Goal: Navigation & Orientation: Find specific page/section

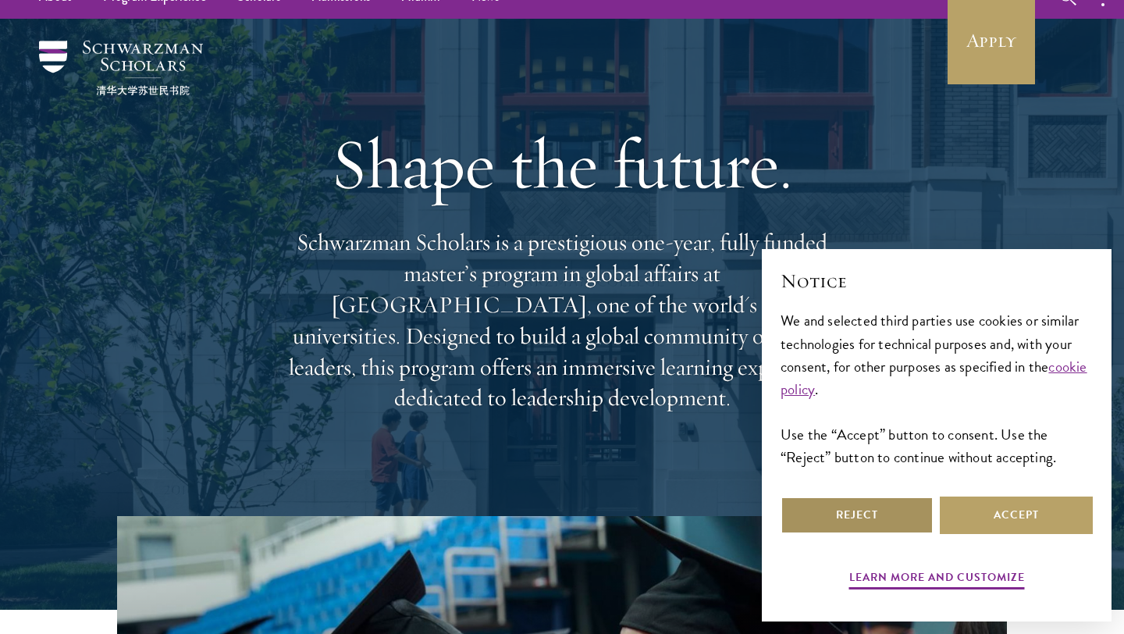
click at [868, 510] on button "Reject" at bounding box center [856, 514] width 153 height 37
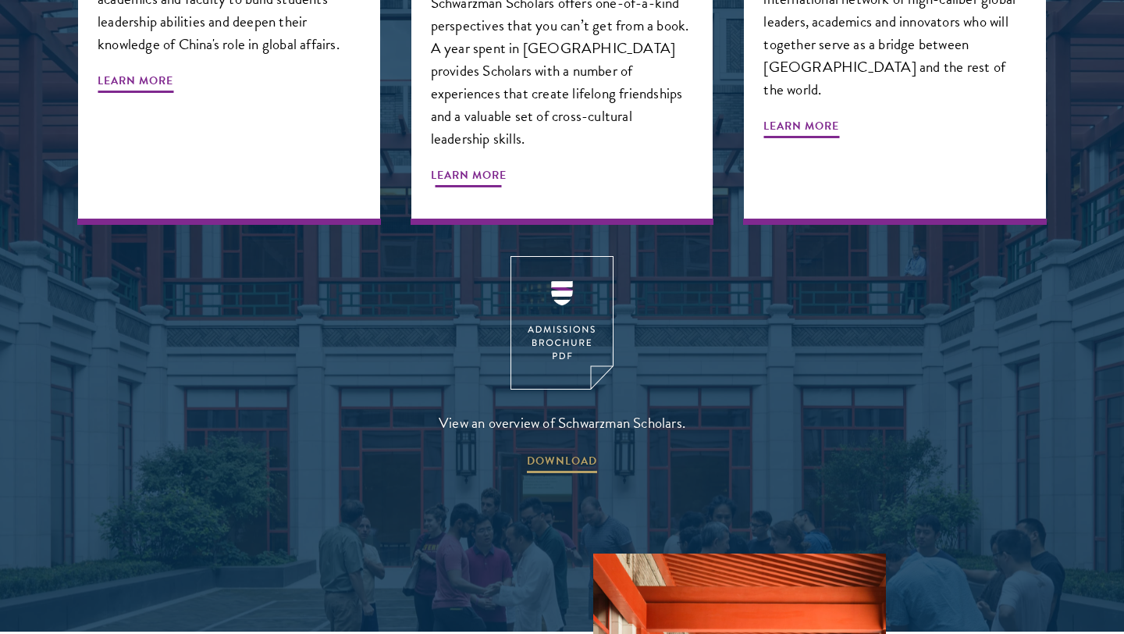
scroll to position [2030, 0]
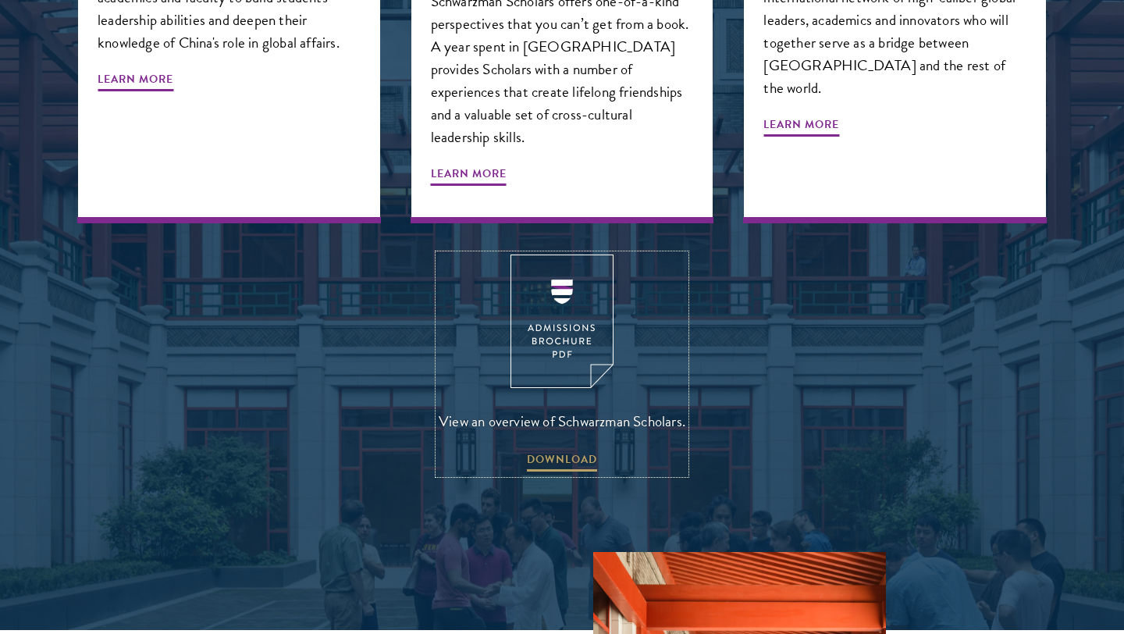
click at [571, 279] on img at bounding box center [561, 320] width 103 height 133
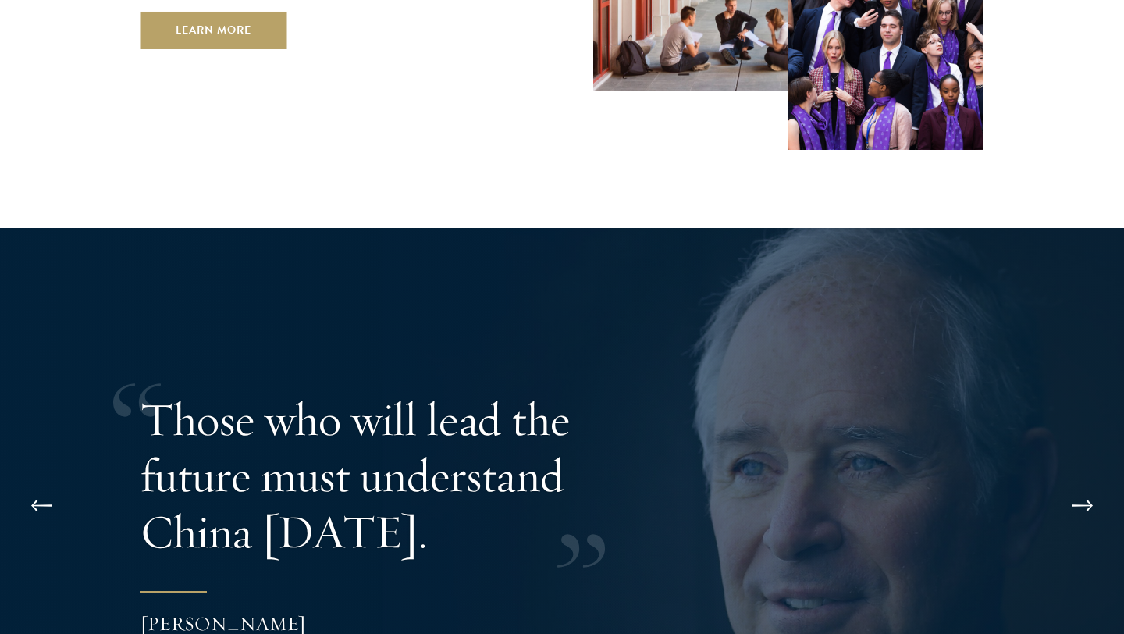
click at [571, 306] on div "Those who will lead the future must understand China [DATE]. [PERSON_NAME] Foun…" at bounding box center [561, 527] width 843 height 443
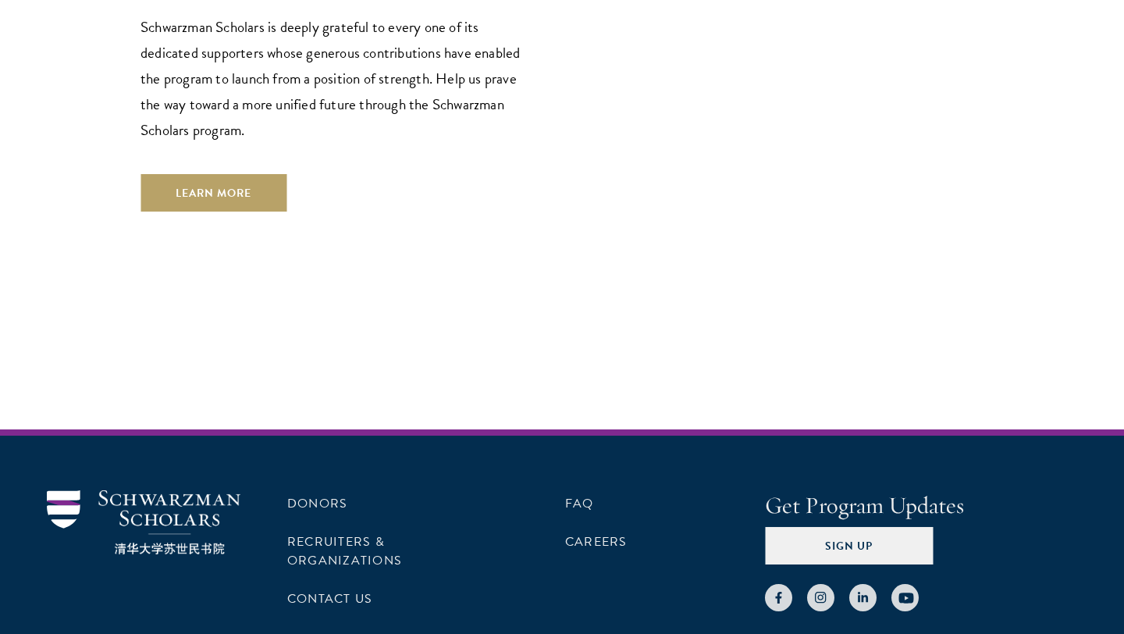
scroll to position [4692, 0]
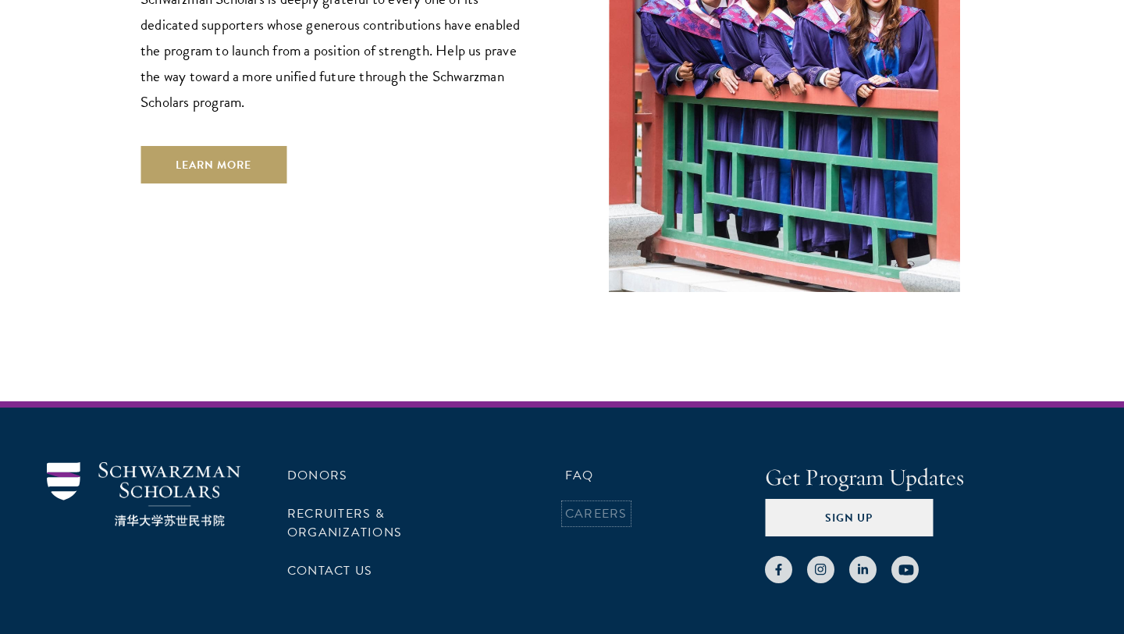
click at [586, 504] on link "Careers" at bounding box center [596, 513] width 62 height 19
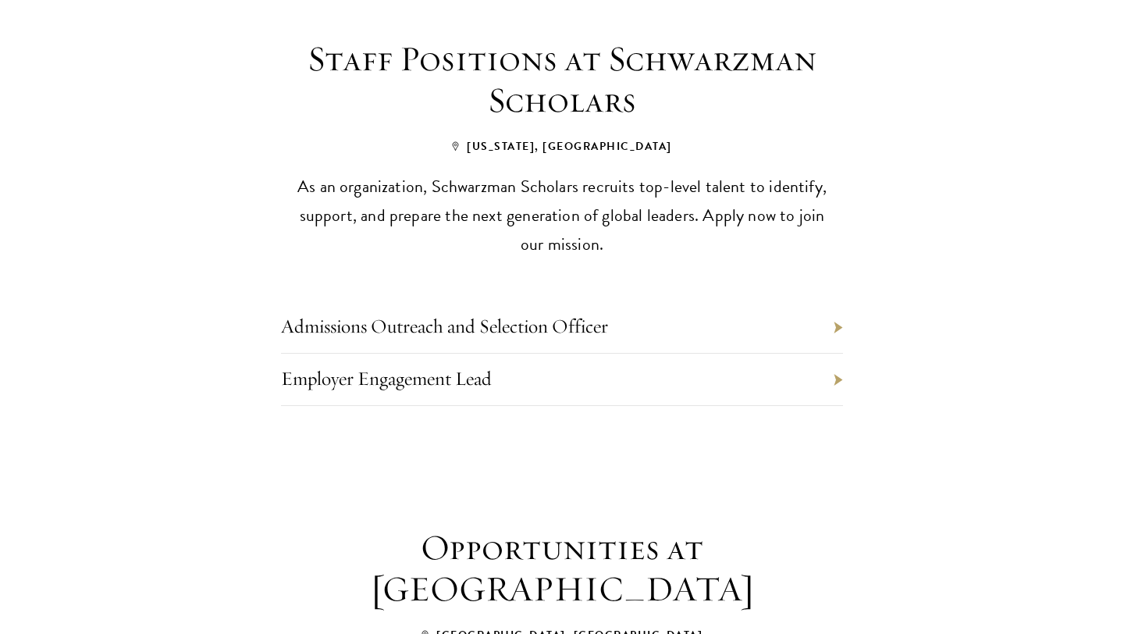
scroll to position [672, 0]
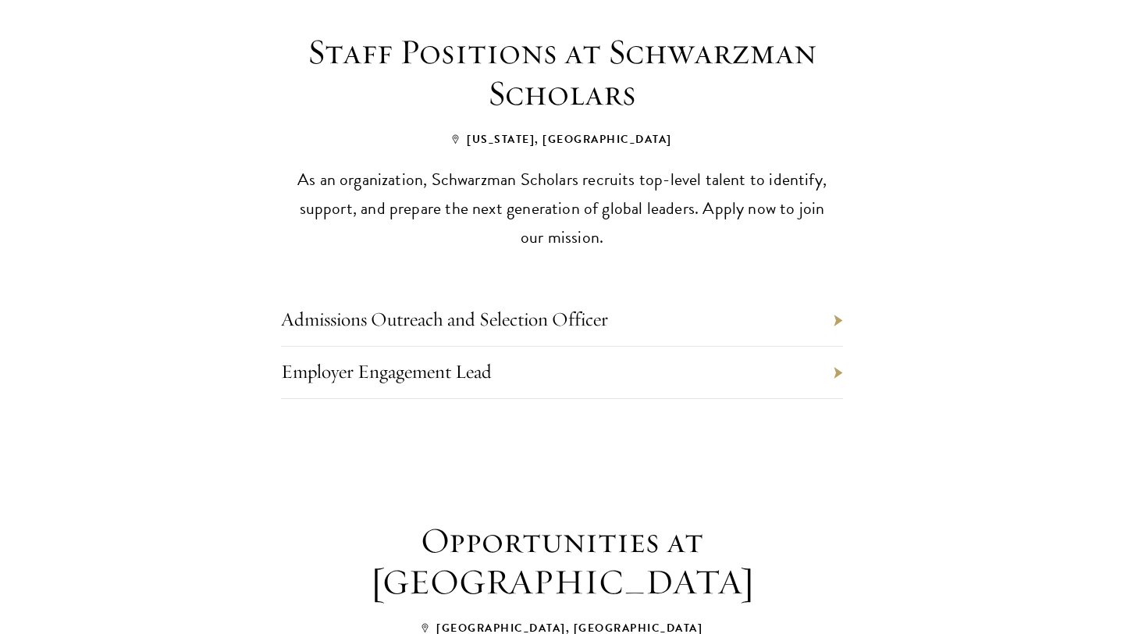
click at [538, 346] on li "Employer Engagement Lead" at bounding box center [562, 372] width 562 height 52
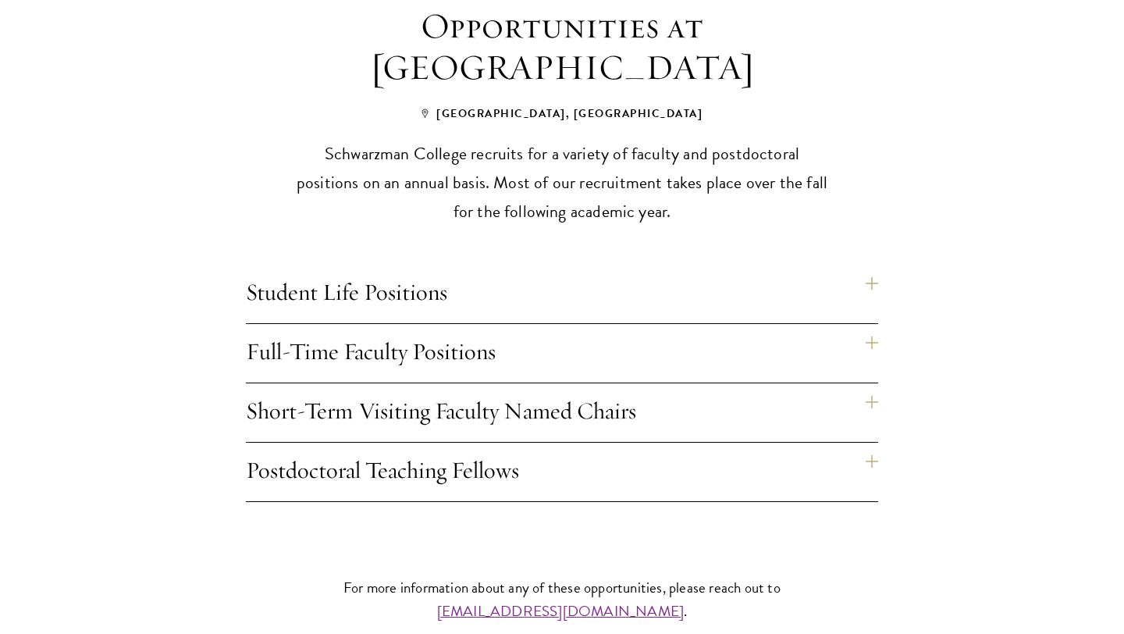
scroll to position [1205, 0]
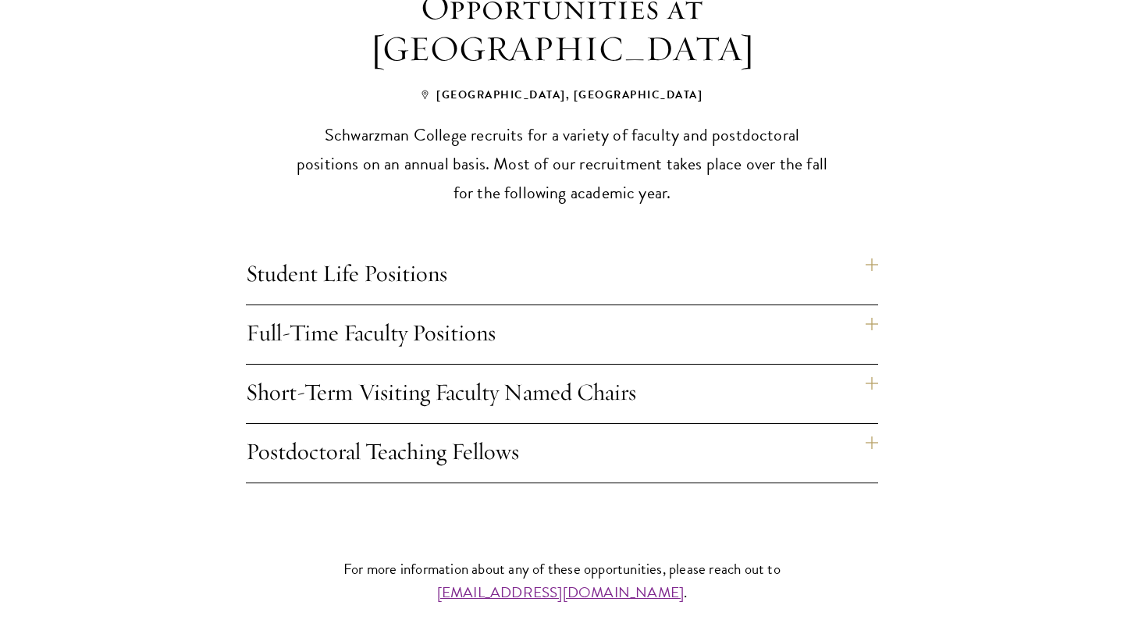
click at [527, 248] on h4 "Student Life Positions" at bounding box center [562, 275] width 632 height 59
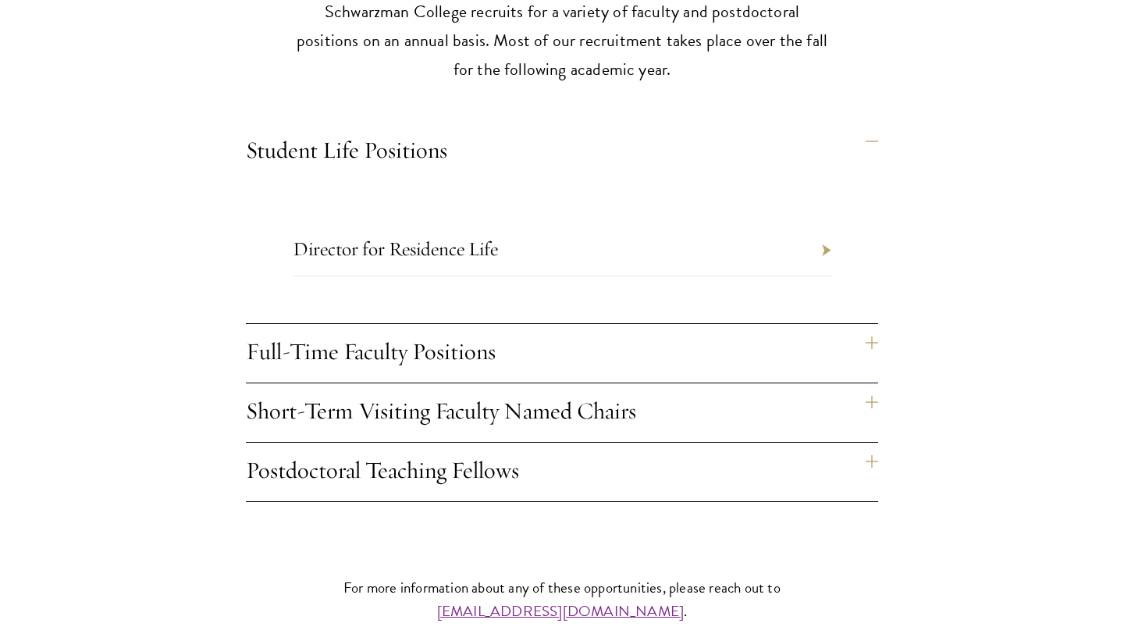
scroll to position [1347, 0]
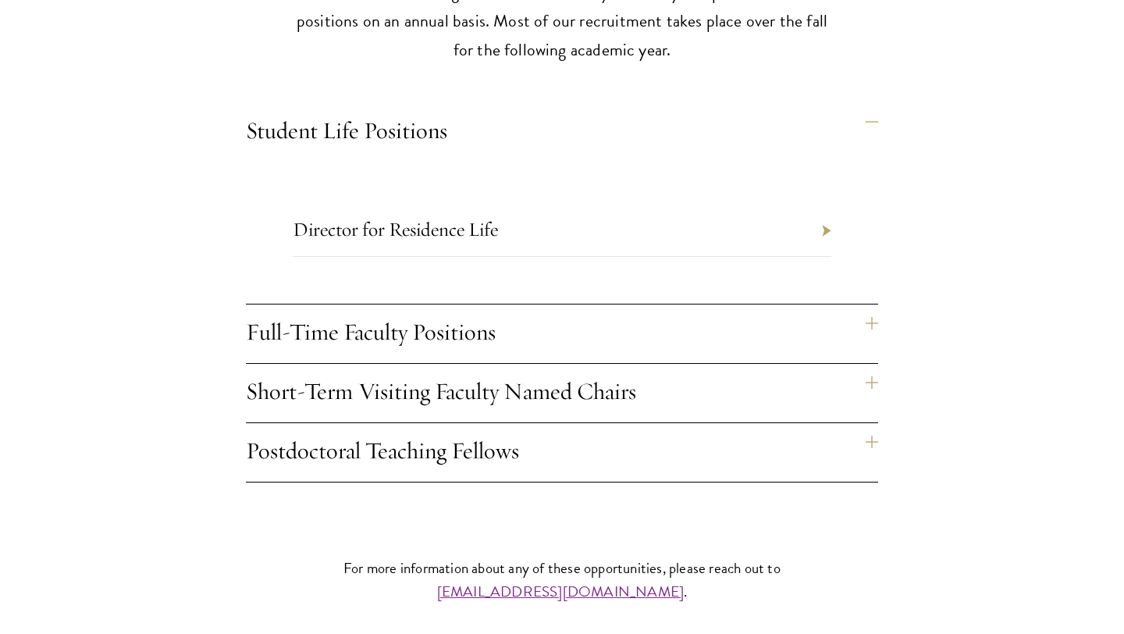
click at [515, 370] on h4 "Short-Term Visiting Faculty Named Chairs" at bounding box center [562, 393] width 632 height 59
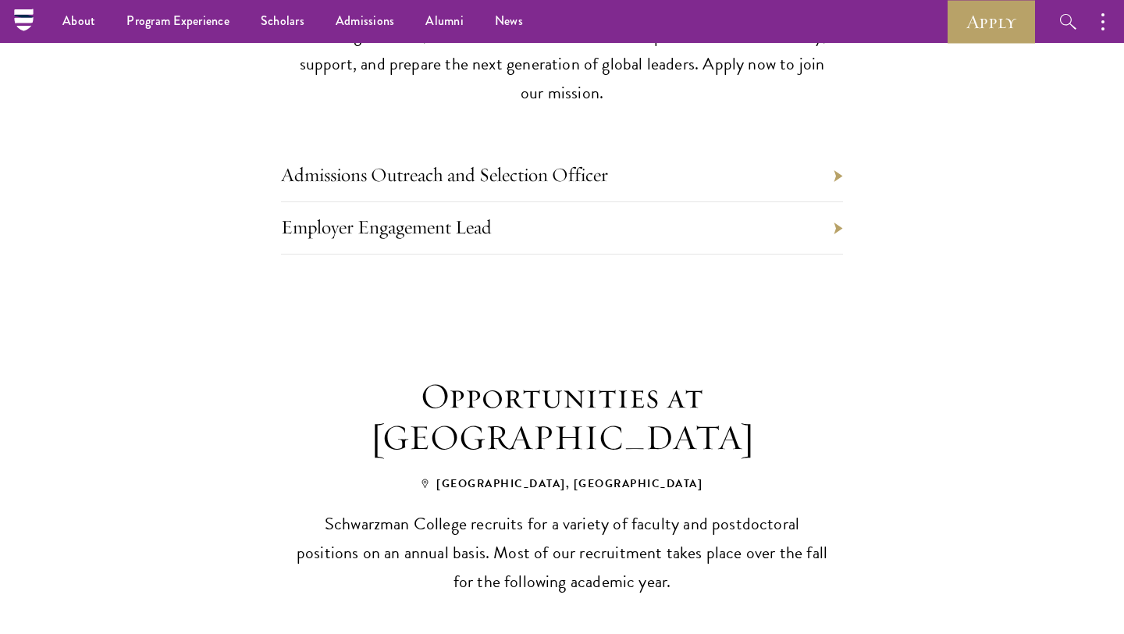
scroll to position [0, 0]
